Goal: Contribute content

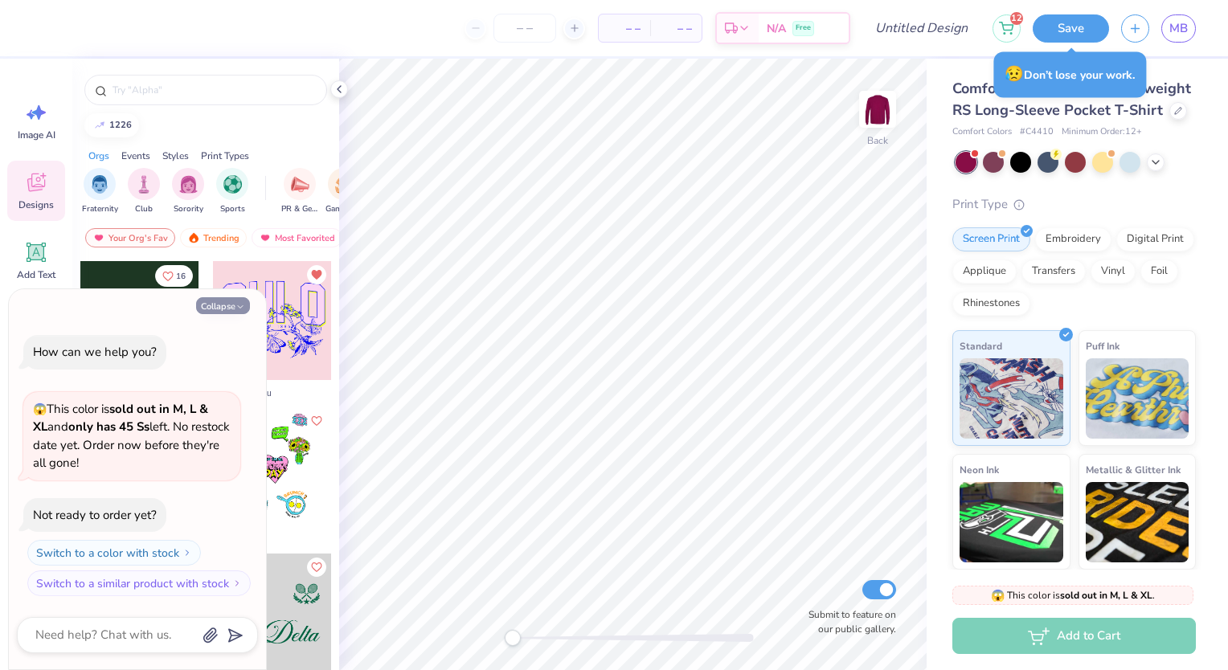
click at [230, 313] on button "Collapse" at bounding box center [223, 305] width 54 height 17
type textarea "x"
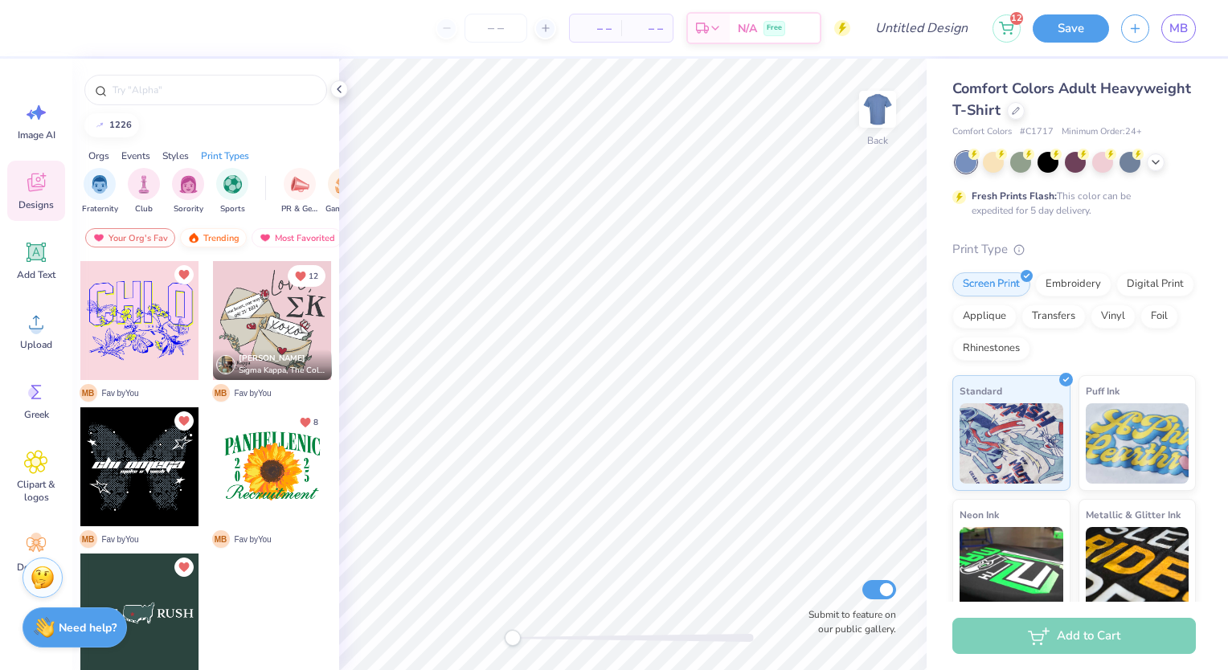
click at [210, 241] on div "Trending" at bounding box center [213, 237] width 67 height 19
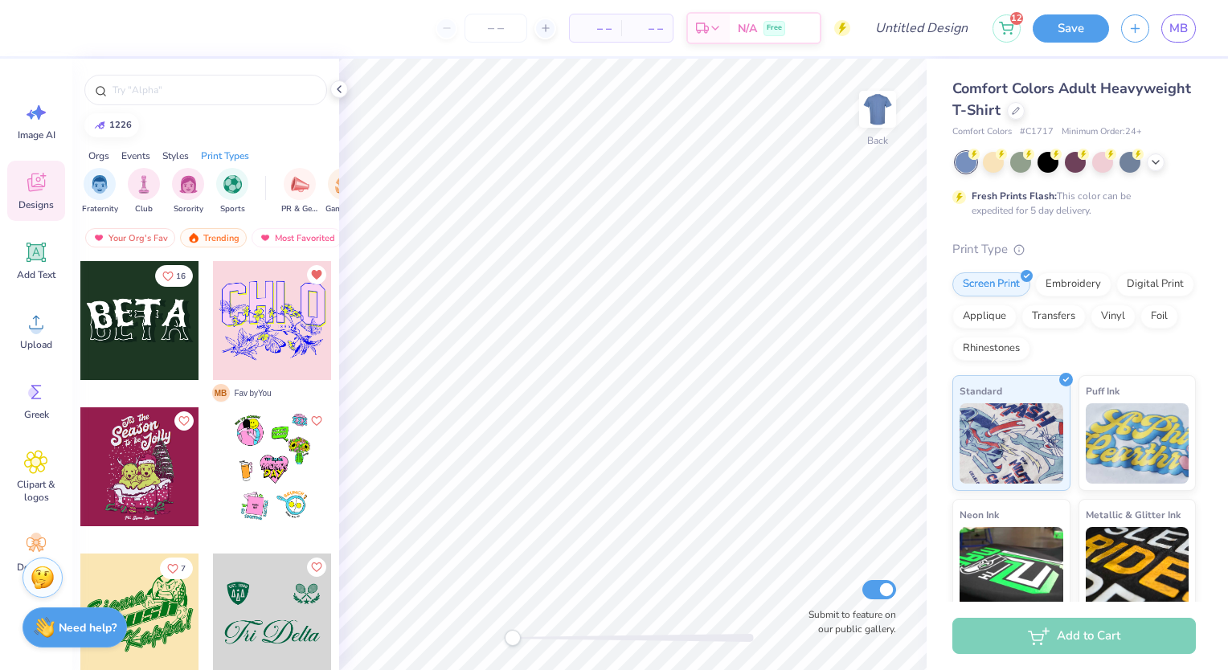
click at [136, 361] on div at bounding box center [139, 320] width 119 height 119
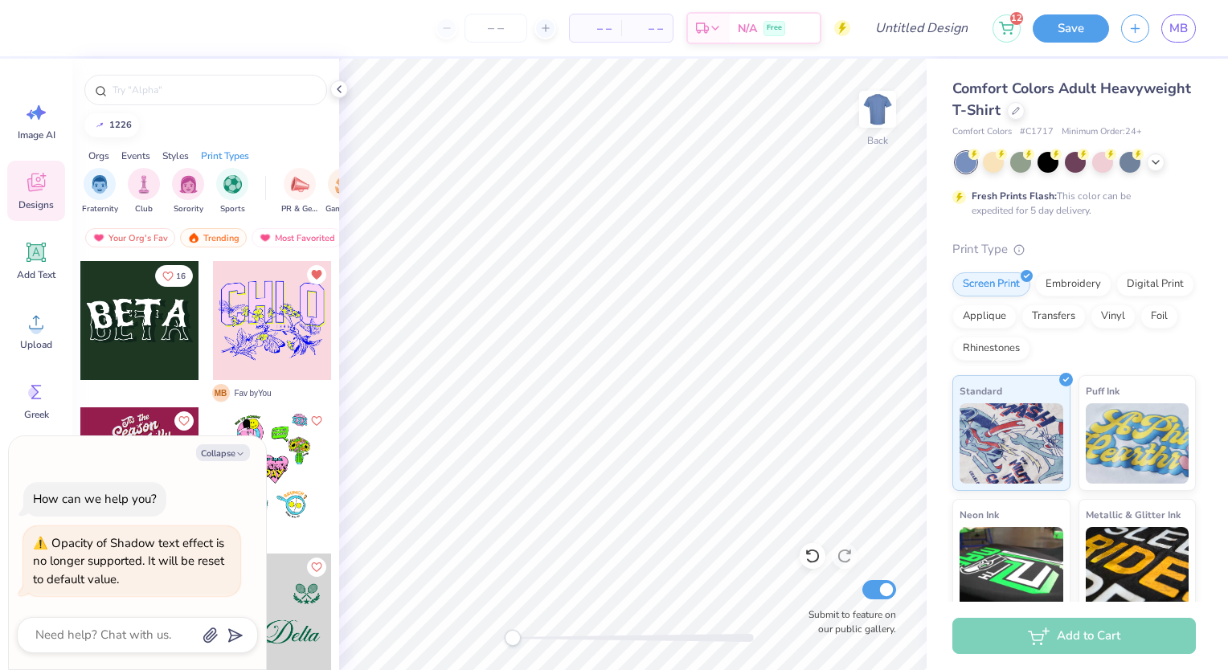
click at [260, 326] on div at bounding box center [271, 320] width 119 height 119
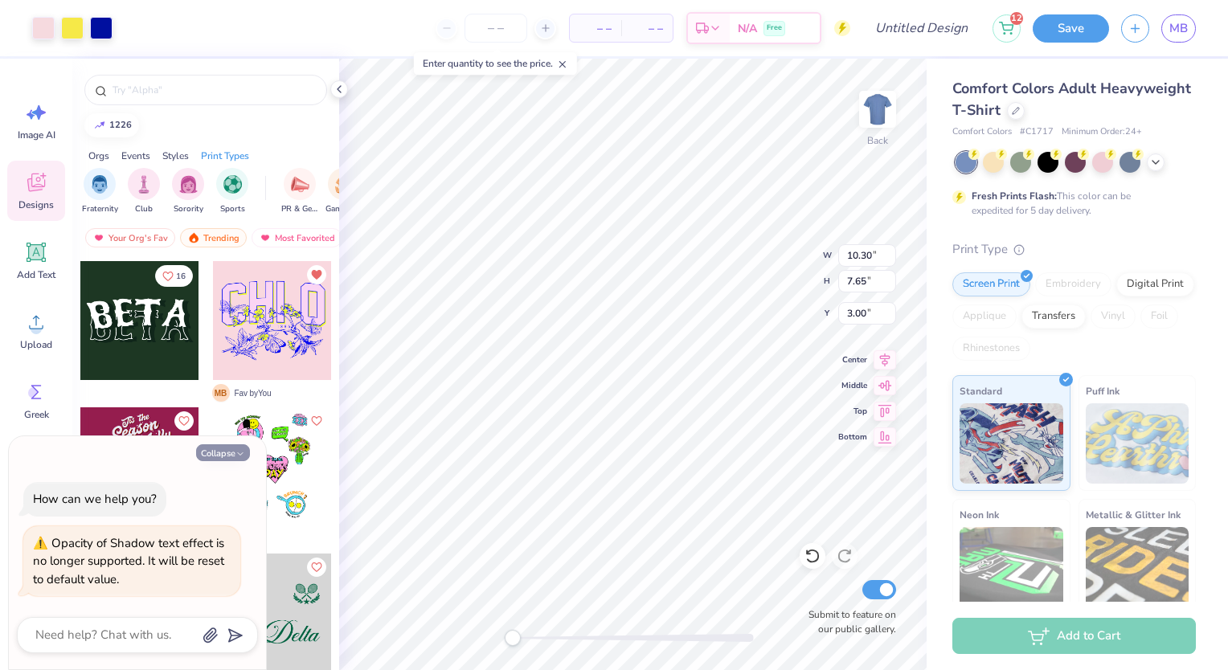
click at [199, 454] on button "Collapse" at bounding box center [223, 452] width 54 height 17
type textarea "x"
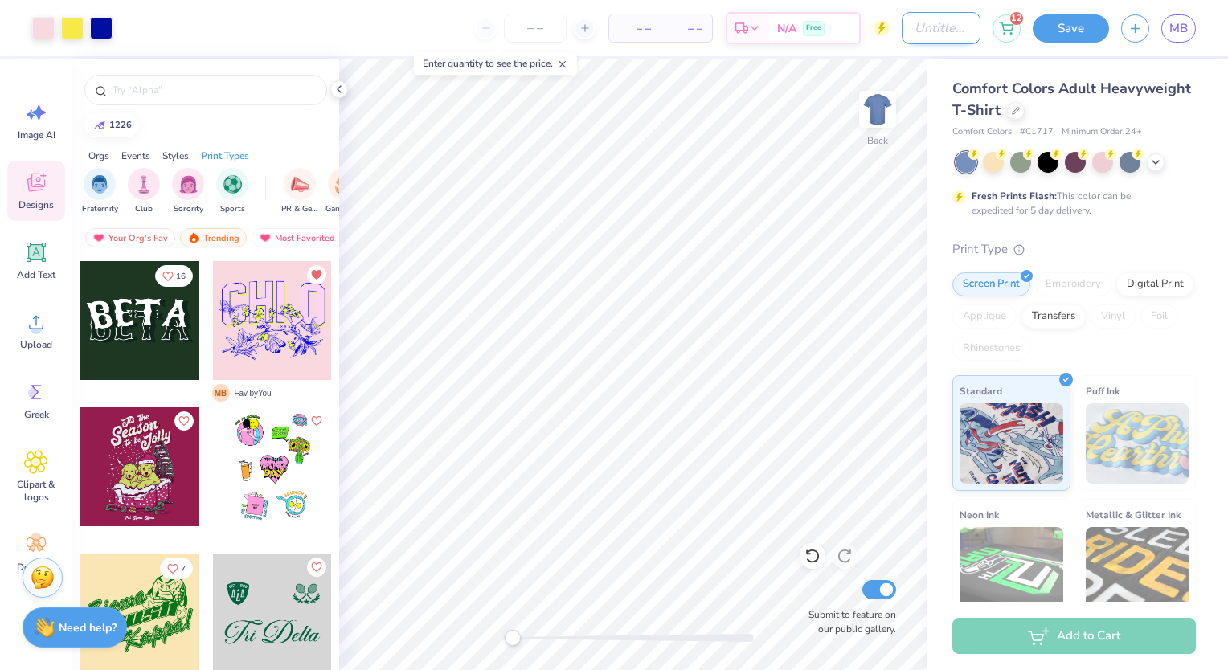
click at [948, 35] on input "Design Title" at bounding box center [941, 28] width 79 height 32
type input "[PERSON_NAME] Test Design DT"
click at [1081, 13] on button "Save" at bounding box center [1071, 26] width 76 height 28
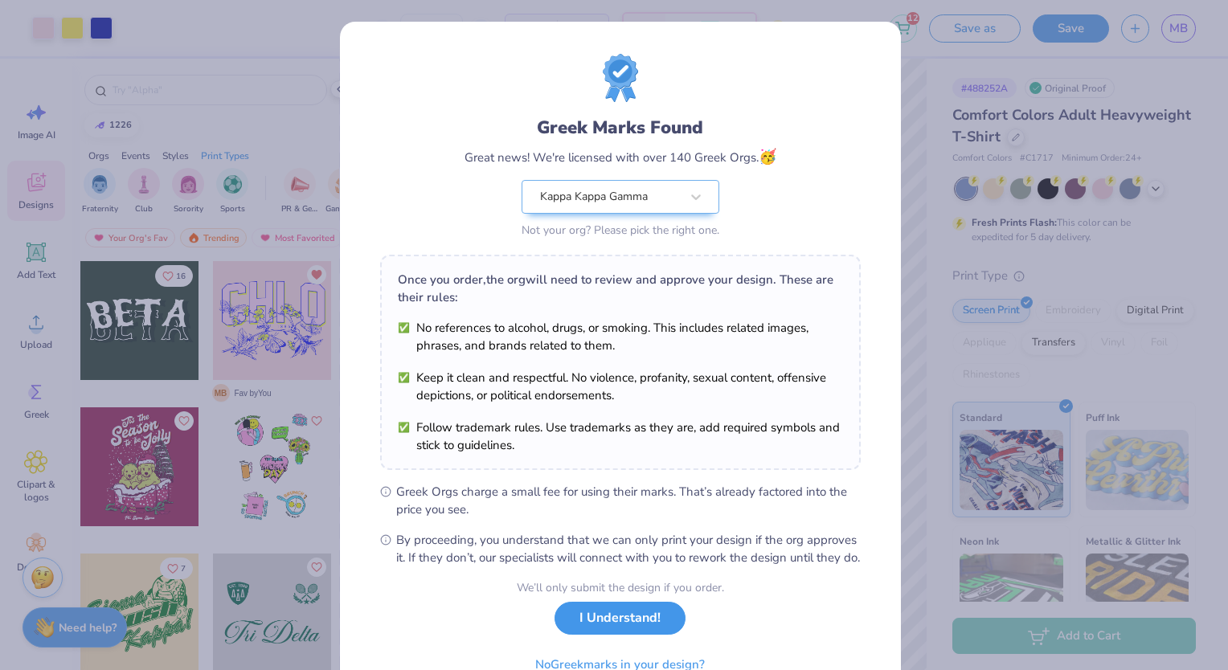
click at [614, 630] on button "I Understand!" at bounding box center [620, 618] width 131 height 33
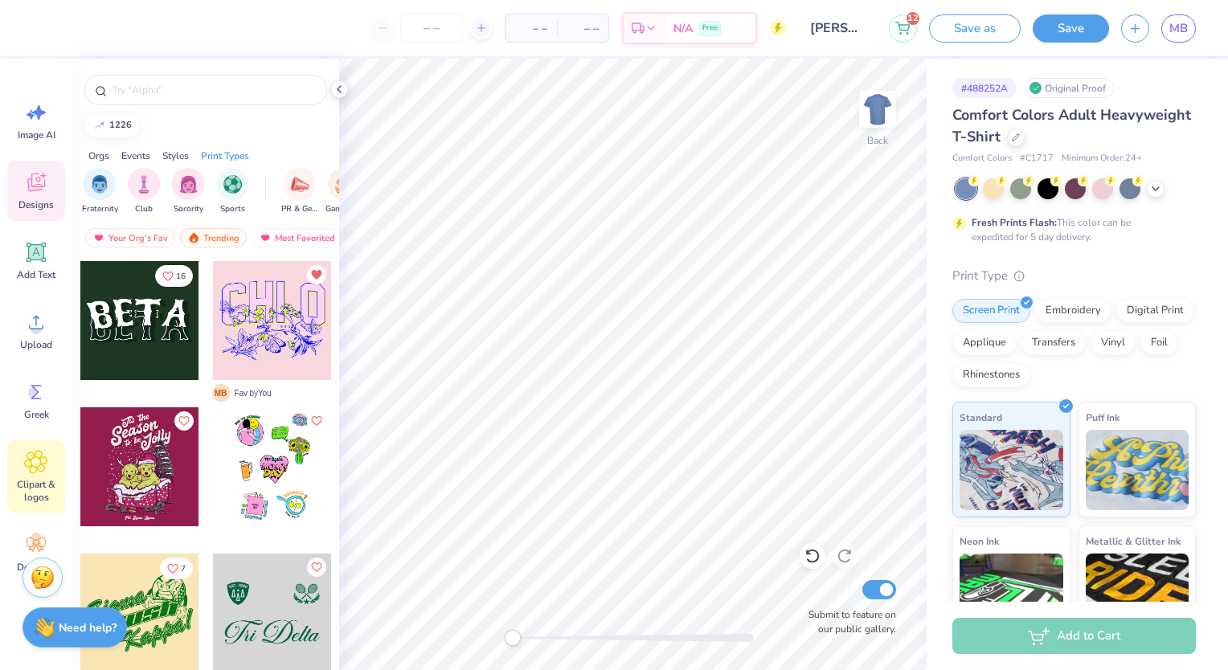
click at [28, 461] on icon at bounding box center [35, 462] width 23 height 24
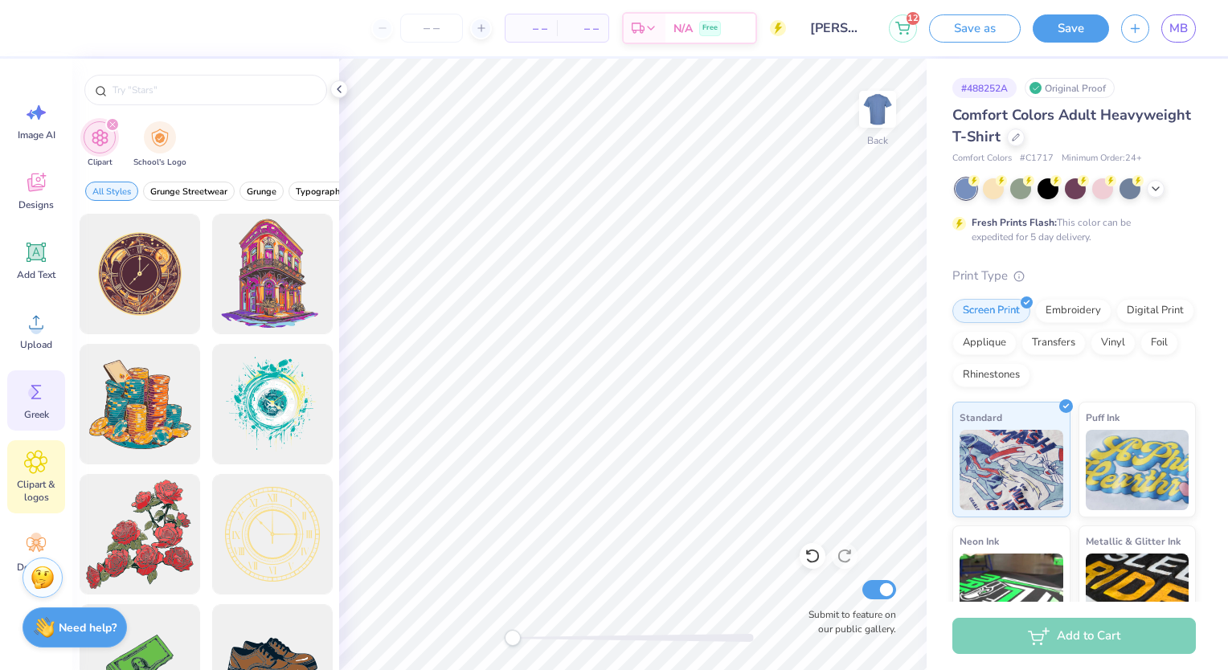
click at [43, 429] on div "Greek" at bounding box center [36, 401] width 58 height 60
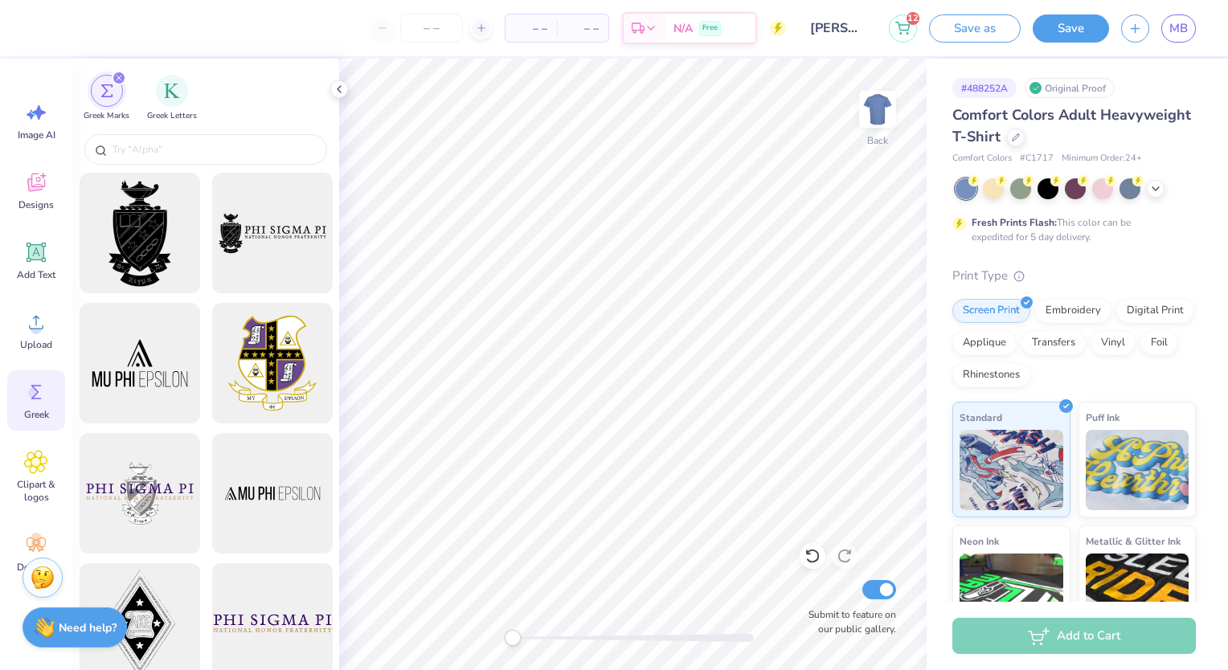
click at [264, 583] on div at bounding box center [272, 624] width 133 height 133
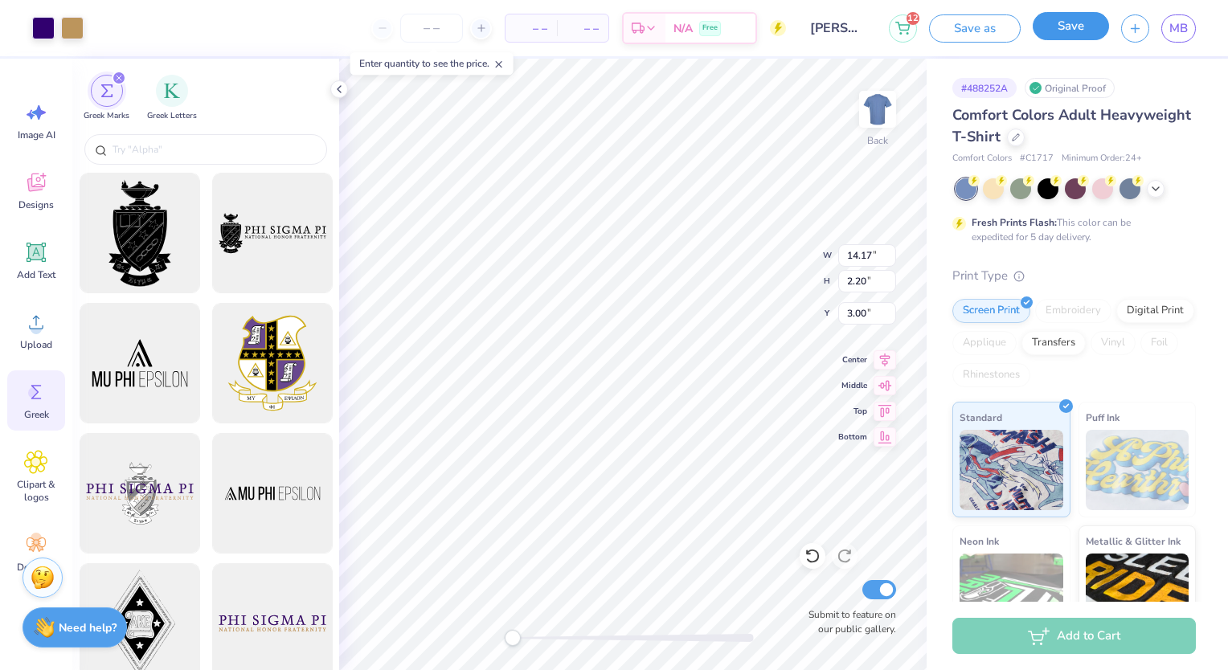
click at [1048, 19] on button "Save" at bounding box center [1071, 26] width 76 height 28
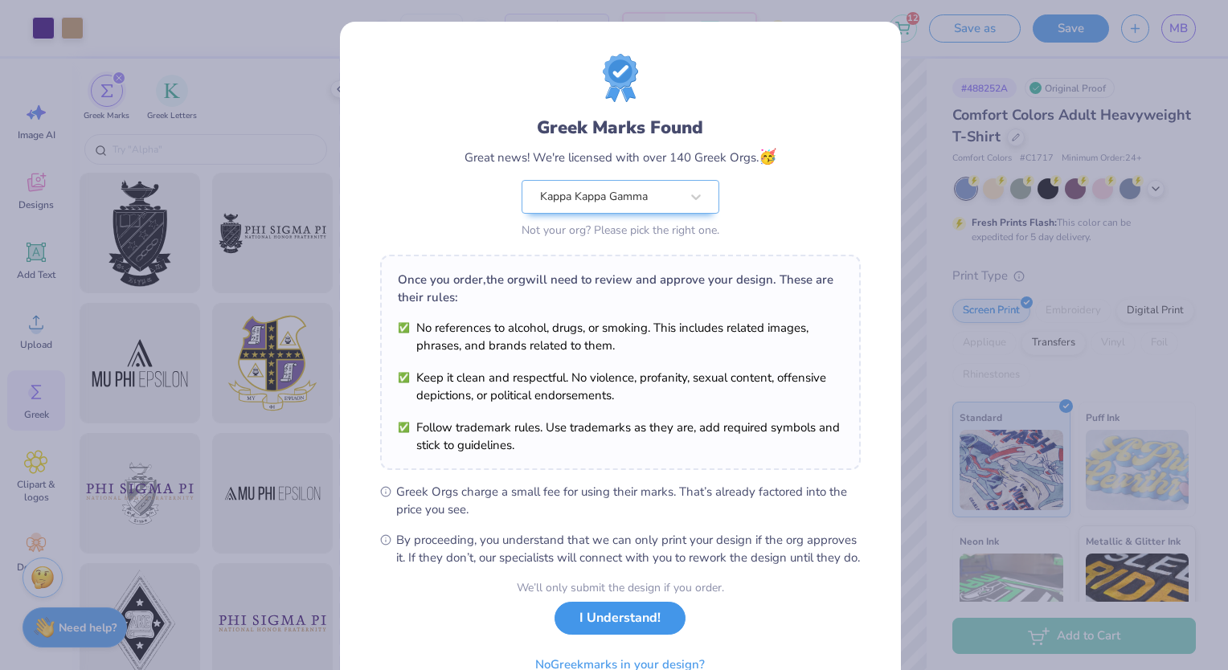
click at [612, 633] on button "I Understand!" at bounding box center [620, 618] width 131 height 33
